Goal: Information Seeking & Learning: Learn about a topic

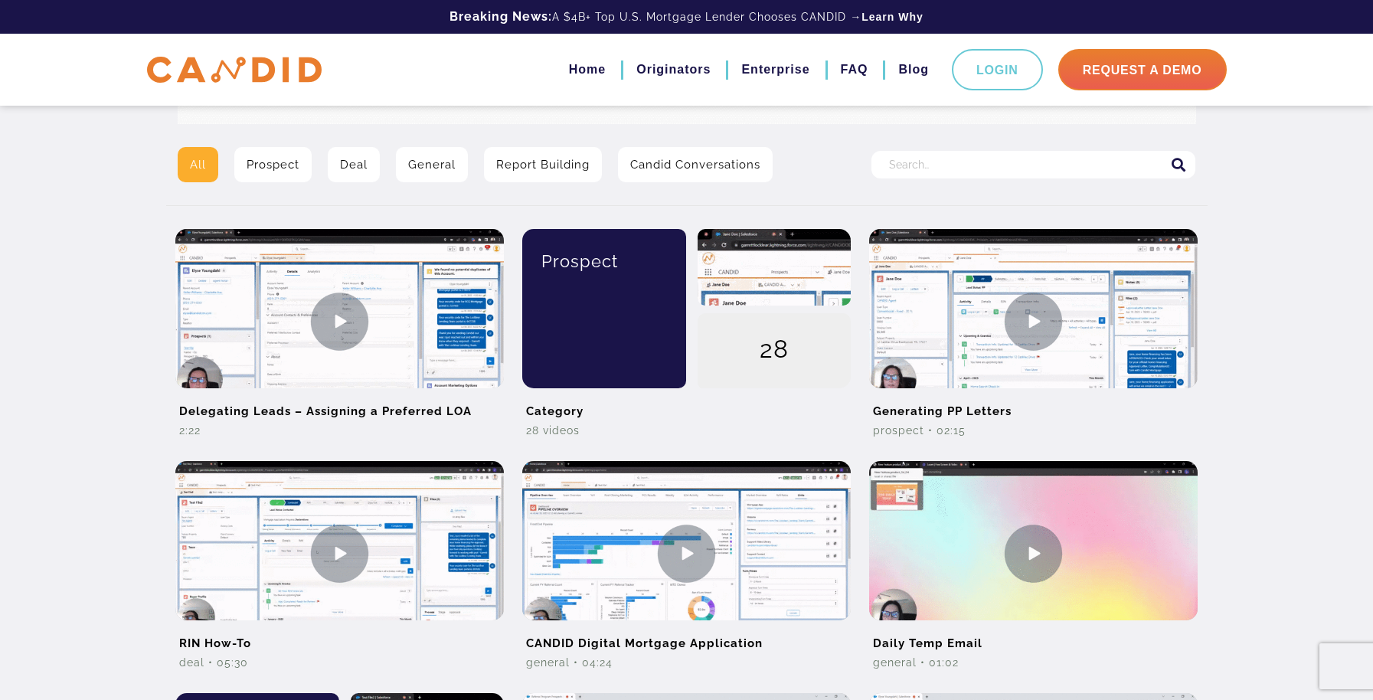
click at [108, 231] on div "All Prospect Deal General Report Building Candid Conversations Search for: Dele…" at bounding box center [686, 580] width 1373 height 1772
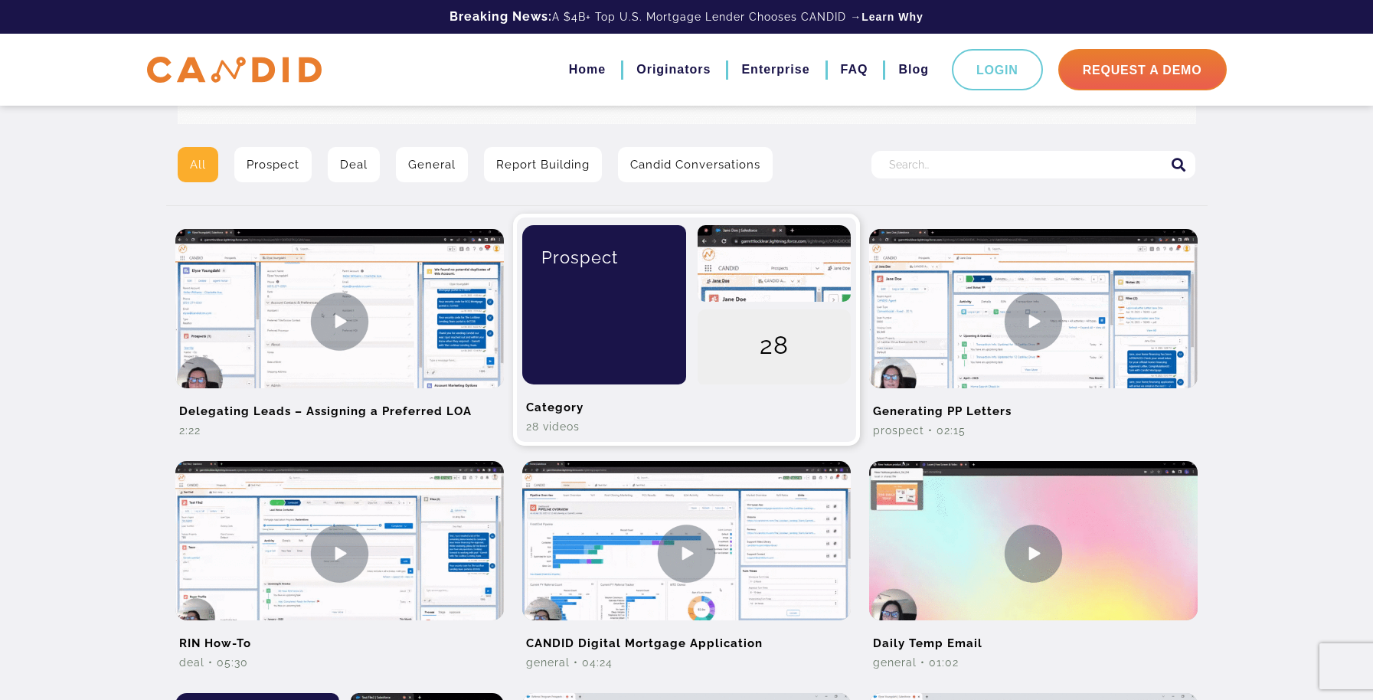
click at [667, 336] on div "Prospect" at bounding box center [599, 304] width 176 height 159
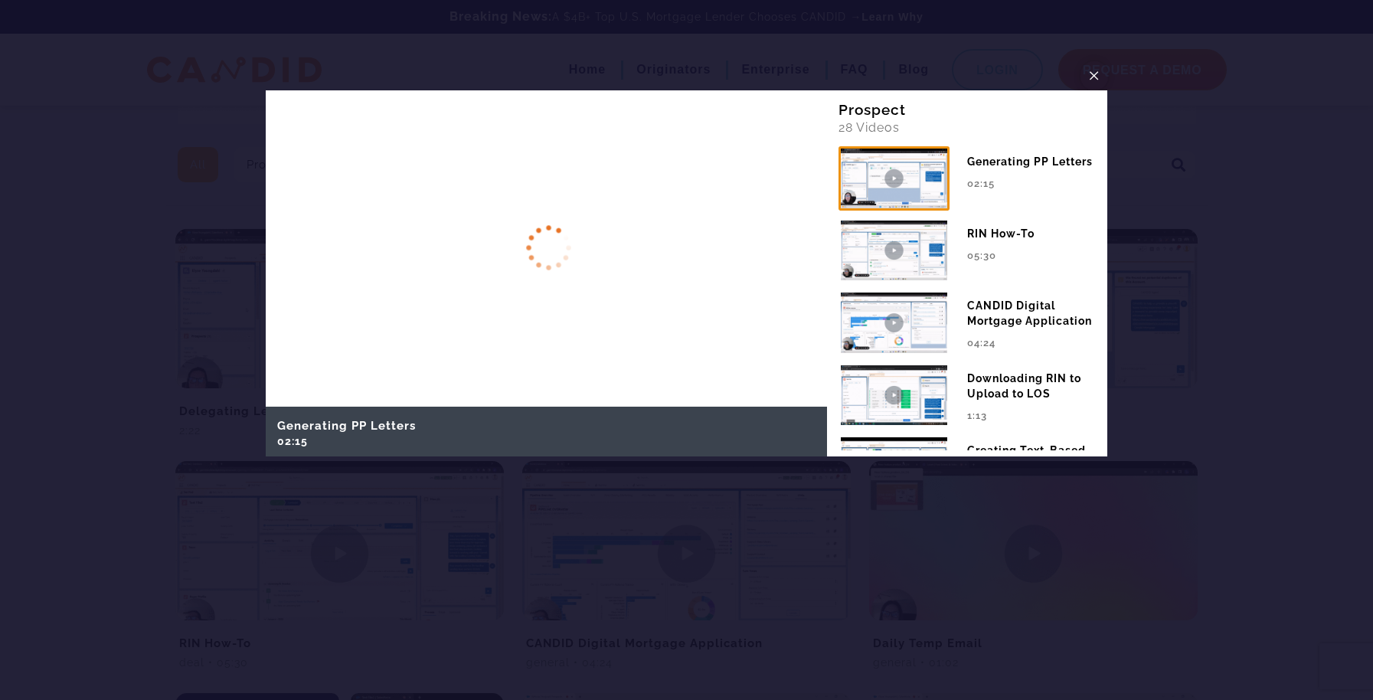
click at [1095, 73] on span "×" at bounding box center [1094, 76] width 12 height 24
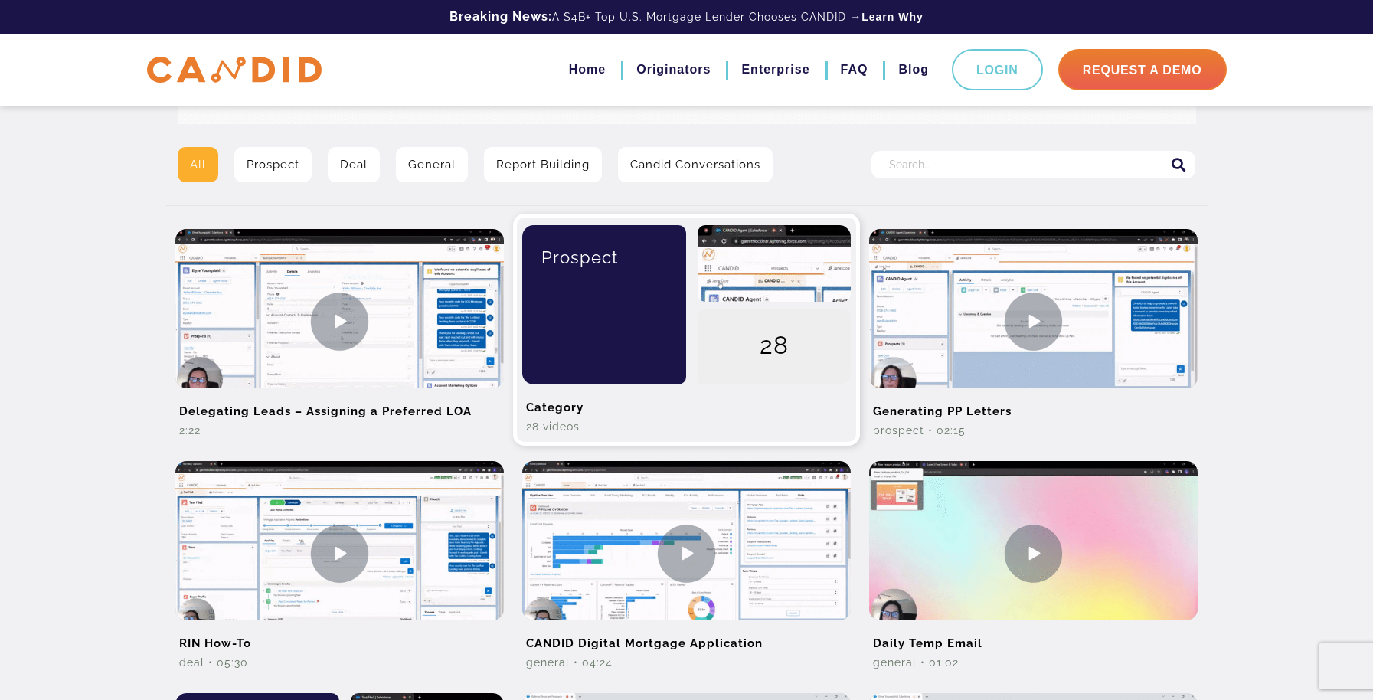
click at [591, 285] on div "Prospect" at bounding box center [605, 257] width 142 height 64
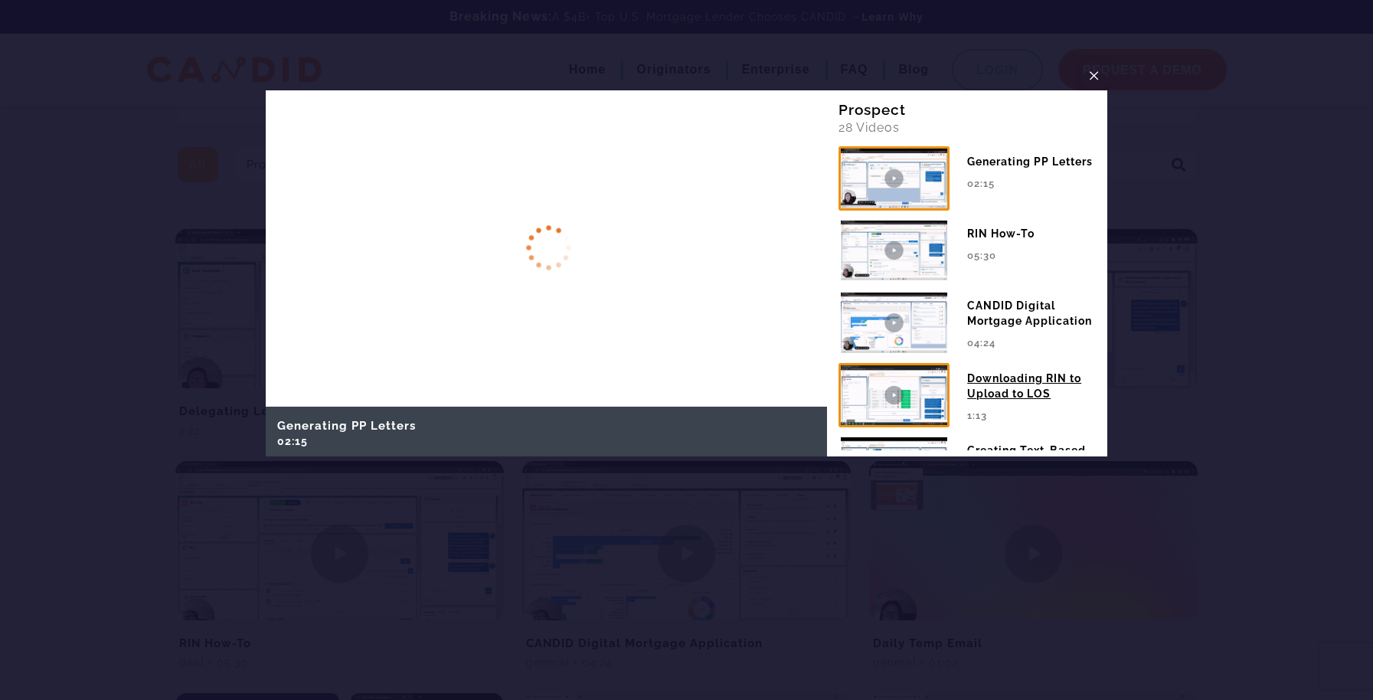
click at [988, 381] on div "Downloading RIN to Upload to LOS" at bounding box center [1031, 382] width 129 height 38
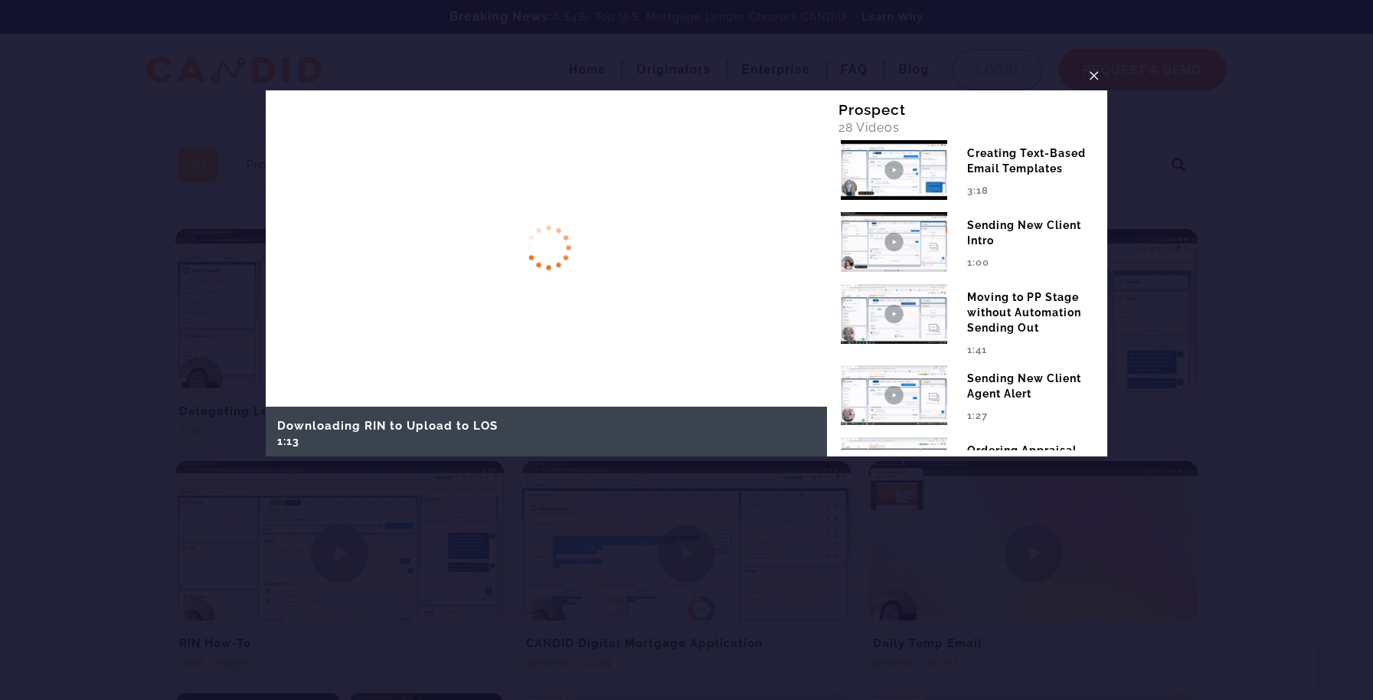
scroll to position [306, 0]
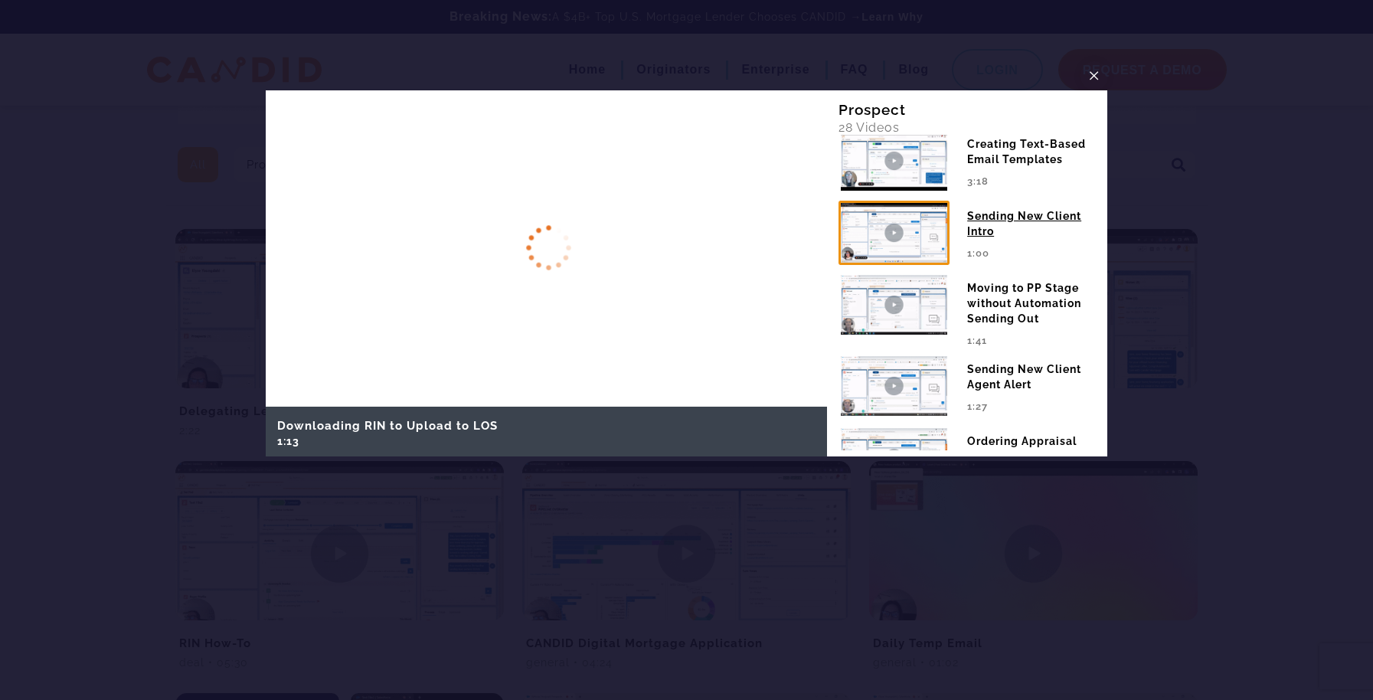
click at [892, 238] on img at bounding box center [893, 233] width 111 height 64
click at [1096, 73] on span "×" at bounding box center [1094, 76] width 12 height 24
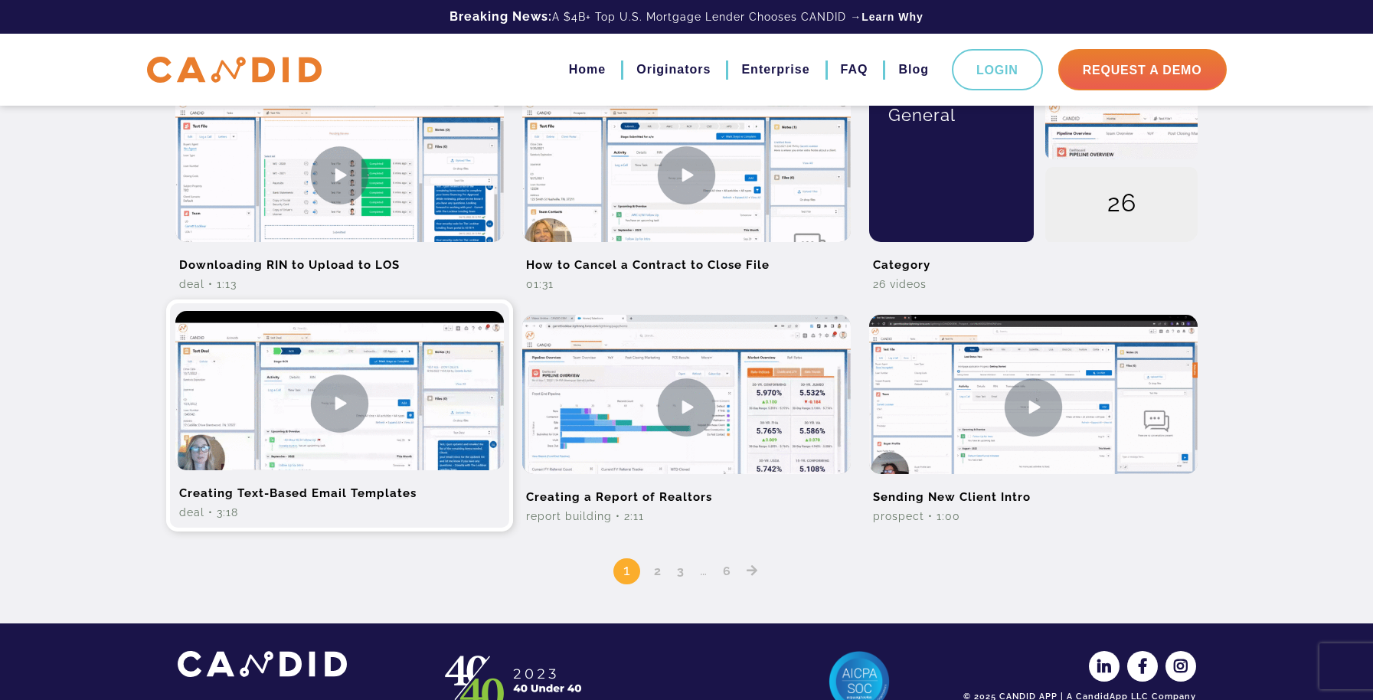
scroll to position [1204, 0]
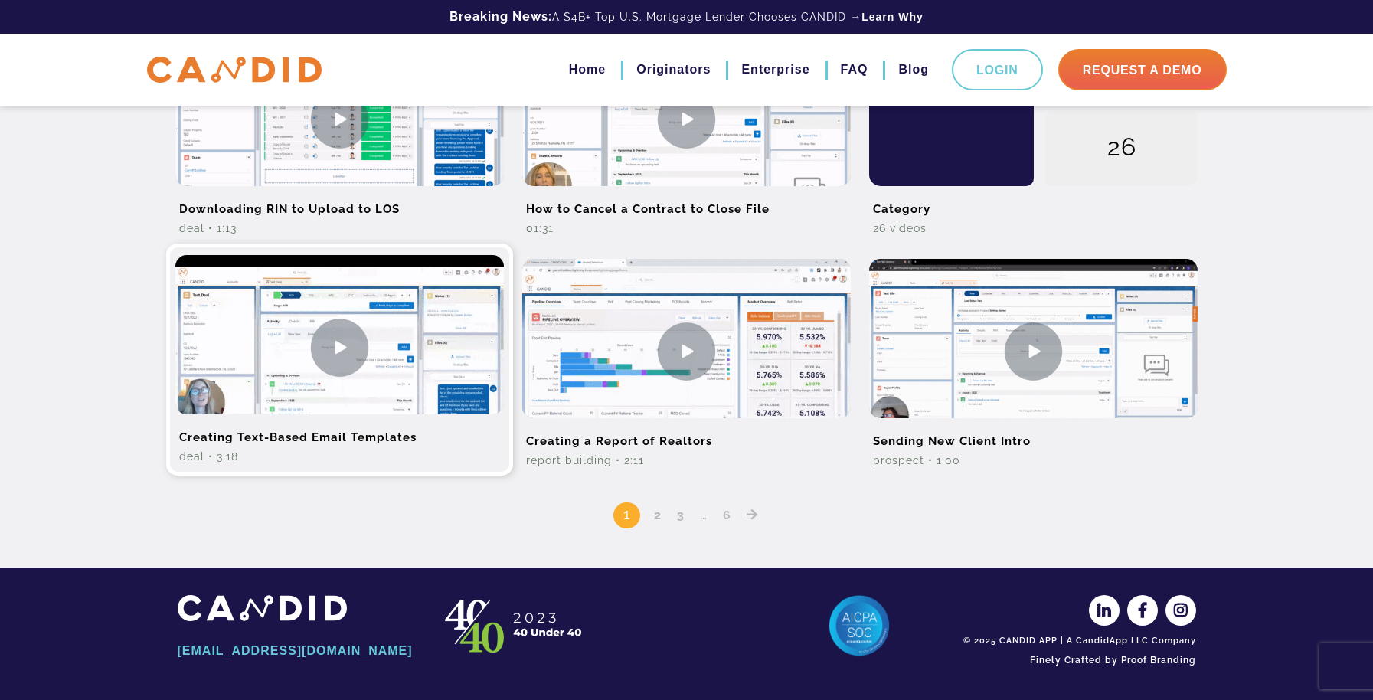
click at [335, 350] on img at bounding box center [339, 347] width 328 height 185
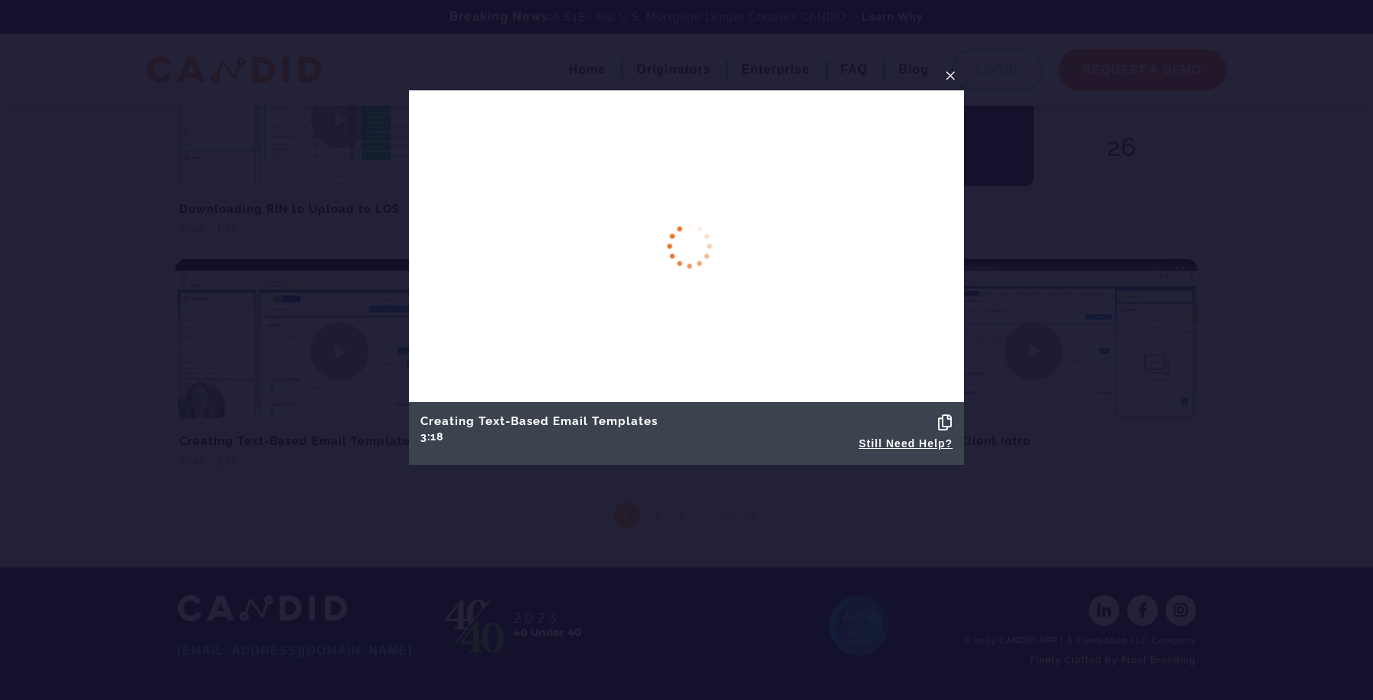
click at [951, 76] on span "×" at bounding box center [950, 76] width 12 height 24
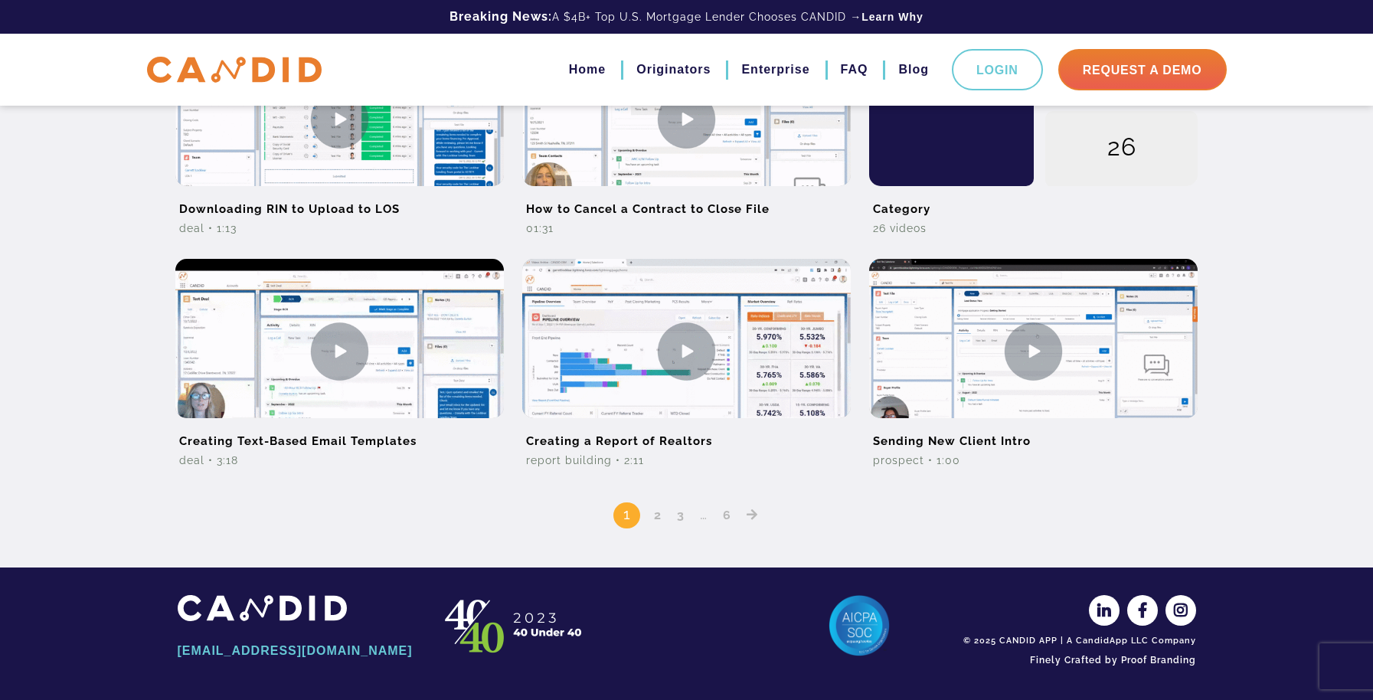
drag, startPoint x: 369, startPoint y: 525, endPoint x: 404, endPoint y: 501, distance: 42.5
click at [385, 515] on div "1 2 3 … 6" at bounding box center [687, 504] width 1018 height 50
